Goal: Transaction & Acquisition: Purchase product/service

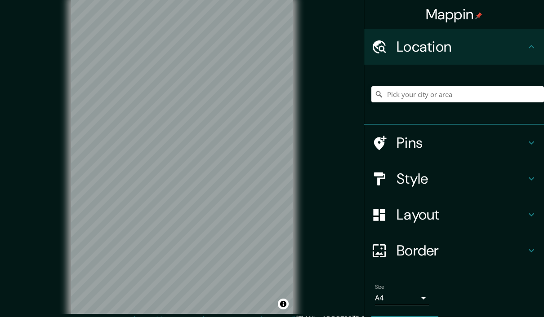
scroll to position [0, 0]
click at [444, 93] on input "Pick your city or area" at bounding box center [457, 94] width 173 height 16
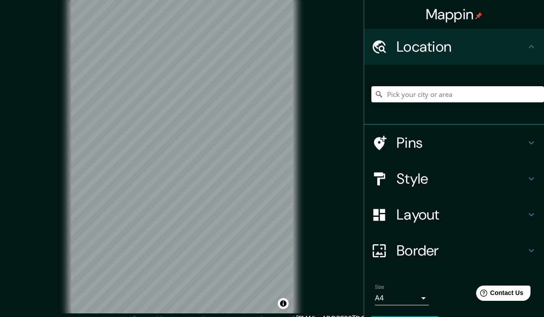
scroll to position [0, 0]
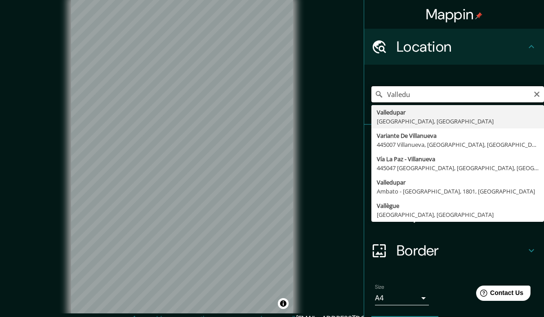
type input "Valledupar, [GEOGRAPHIC_DATA], [GEOGRAPHIC_DATA]"
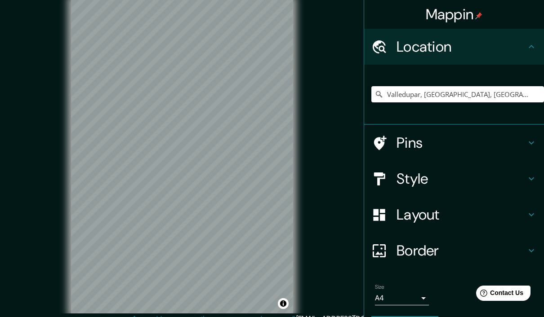
click at [477, 178] on h4 "Style" at bounding box center [460, 179] width 129 height 18
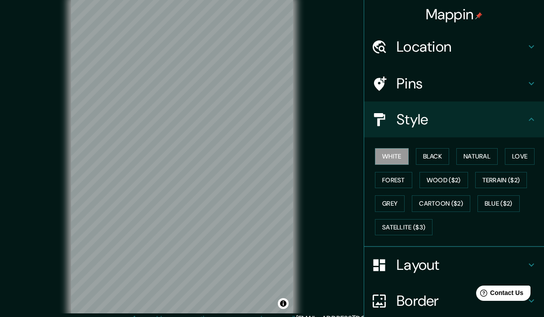
click at [392, 179] on button "Forest" at bounding box center [393, 180] width 37 height 17
click at [439, 157] on button "Black" at bounding box center [433, 156] width 34 height 17
click at [394, 157] on button "White" at bounding box center [392, 156] width 34 height 17
click at [481, 155] on button "Natural" at bounding box center [476, 156] width 41 height 17
click at [446, 179] on button "Wood ($2)" at bounding box center [443, 180] width 49 height 17
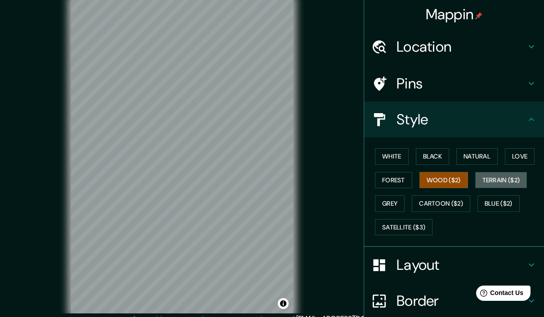
click at [499, 173] on button "Terrain ($2)" at bounding box center [501, 180] width 52 height 17
click at [402, 201] on button "Grey" at bounding box center [390, 204] width 30 height 17
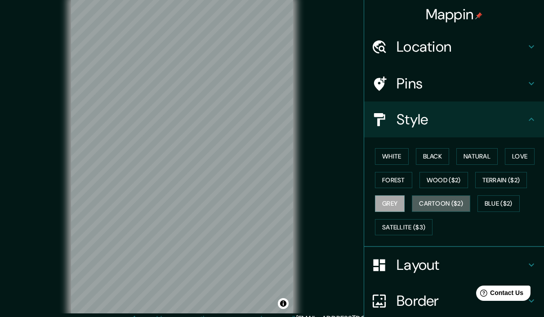
click at [453, 196] on button "Cartoon ($2)" at bounding box center [441, 204] width 58 height 17
click at [495, 186] on button "Terrain ($2)" at bounding box center [501, 180] width 52 height 17
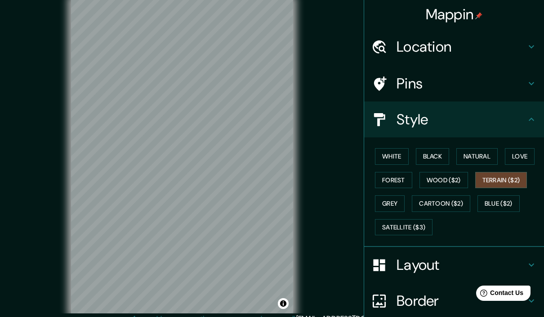
click at [504, 205] on button "Blue ($2)" at bounding box center [498, 204] width 42 height 17
click at [418, 232] on button "Satellite ($3)" at bounding box center [404, 227] width 58 height 17
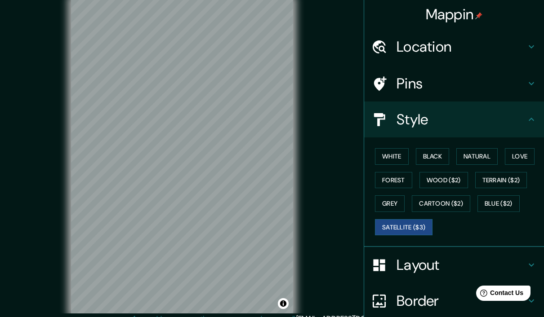
click at [459, 207] on button "Cartoon ($2)" at bounding box center [441, 204] width 58 height 17
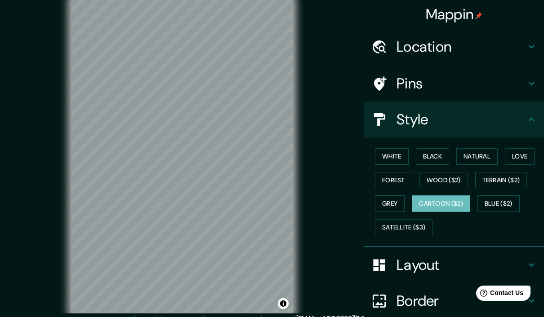
click at [446, 181] on button "Wood ($2)" at bounding box center [443, 180] width 49 height 17
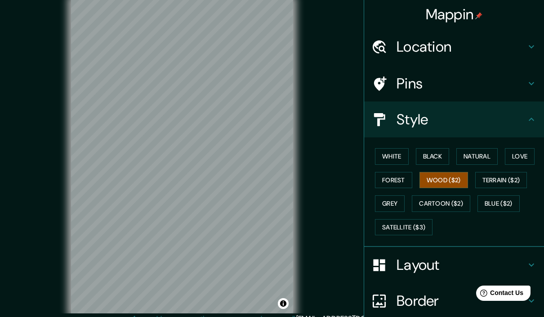
click at [396, 204] on button "Grey" at bounding box center [390, 204] width 30 height 17
click at [508, 154] on button "Love" at bounding box center [520, 156] width 30 height 17
click at [487, 157] on button "Natural" at bounding box center [476, 156] width 41 height 17
click at [429, 265] on h4 "Layout" at bounding box center [460, 265] width 129 height 18
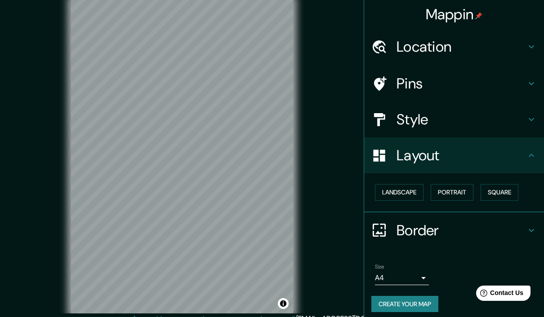
click at [408, 190] on button "Landscape" at bounding box center [399, 192] width 49 height 17
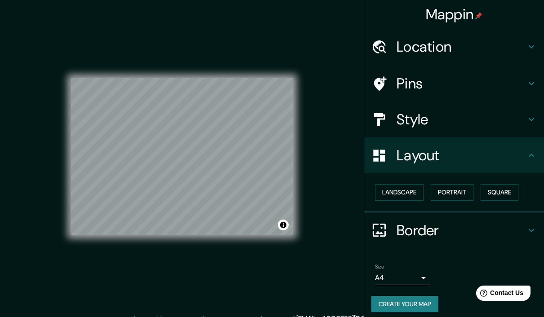
click at [410, 196] on button "Landscape" at bounding box center [399, 192] width 49 height 17
click at [408, 193] on button "Landscape" at bounding box center [399, 192] width 49 height 17
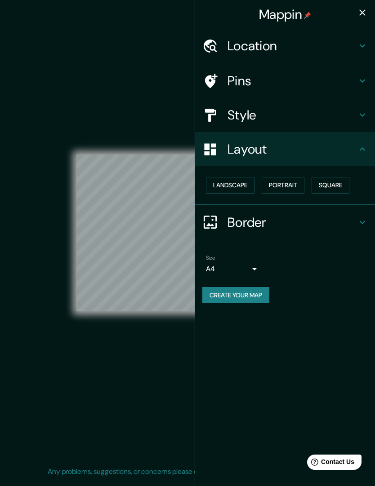
click at [231, 191] on button "Landscape" at bounding box center [230, 185] width 49 height 17
click at [234, 193] on div "Landscape [GEOGRAPHIC_DATA]" at bounding box center [288, 186] width 173 height 24
click at [296, 181] on button "Portrait" at bounding box center [283, 185] width 43 height 17
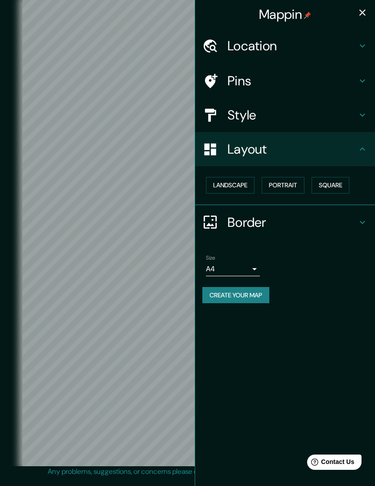
click at [246, 178] on button "Landscape" at bounding box center [230, 185] width 49 height 17
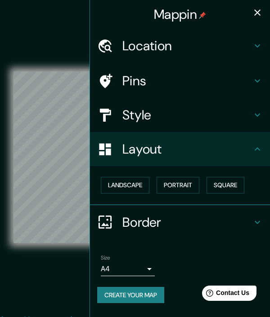
click at [263, 12] on button "button" at bounding box center [257, 13] width 18 height 18
